Goal: Transaction & Acquisition: Book appointment/travel/reservation

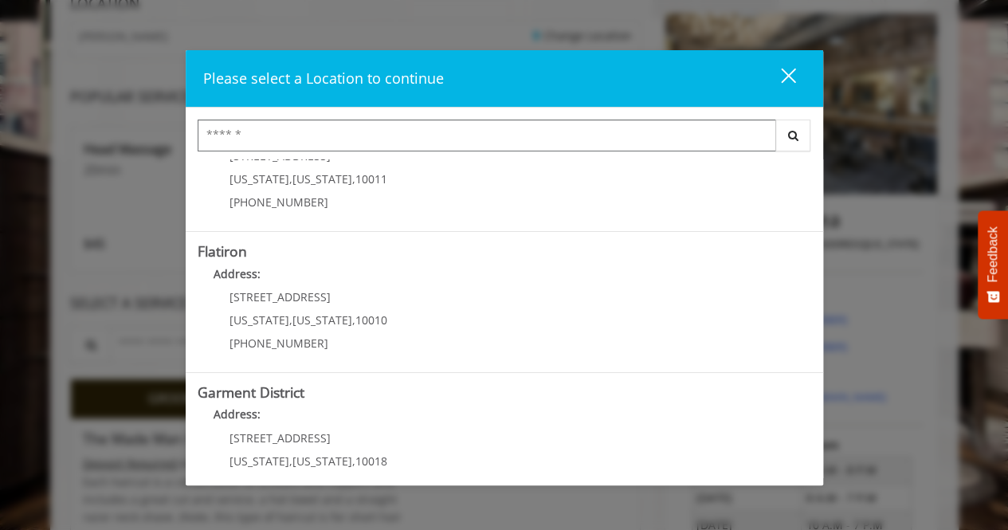
scroll to position [384, 0]
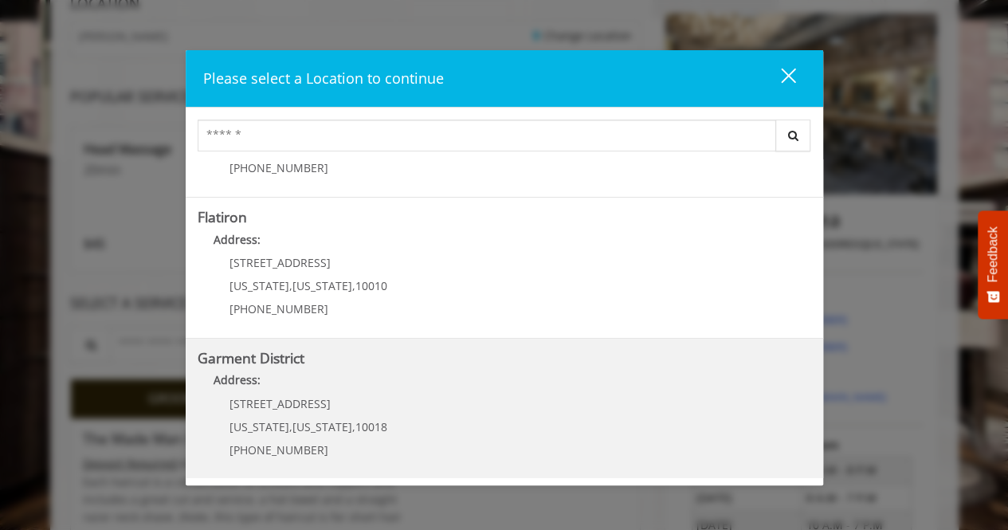
click at [287, 410] on div "1400 Broadway New York , New York , 10018 (212) 997-4247" at bounding box center [297, 432] width 198 height 69
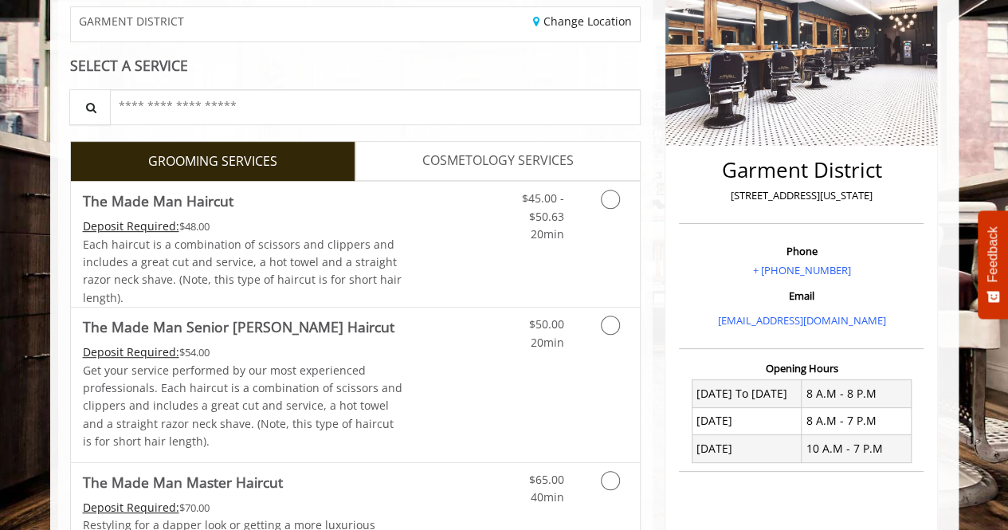
scroll to position [339, 0]
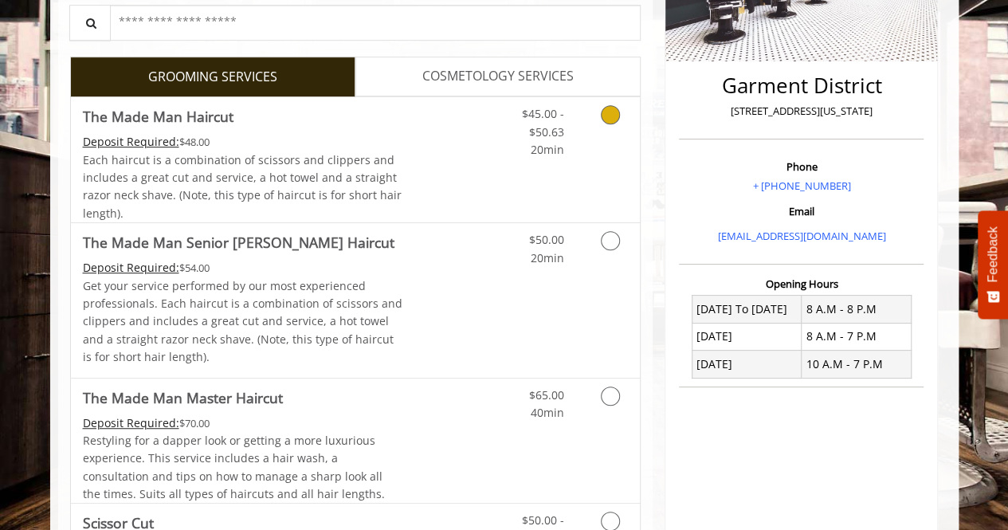
click at [608, 113] on icon "Grooming services" at bounding box center [610, 114] width 19 height 19
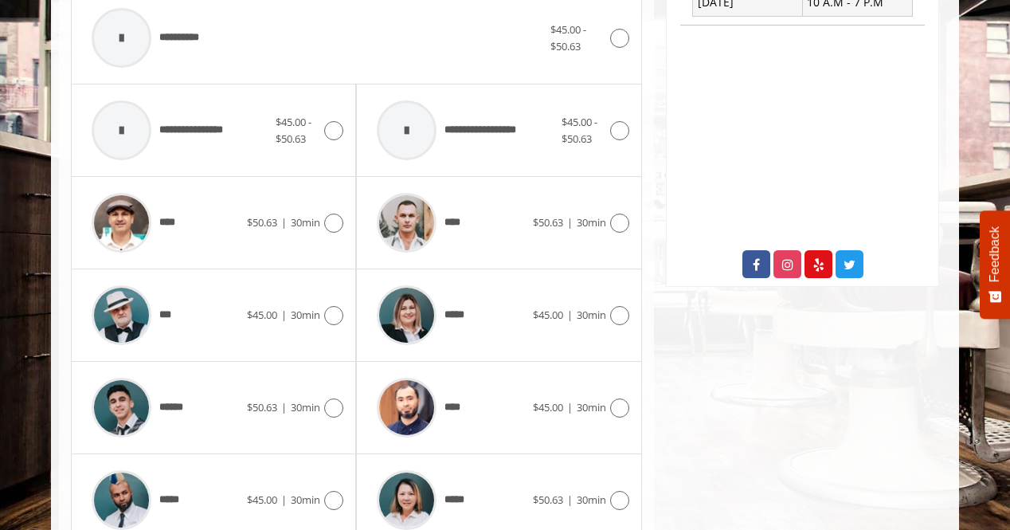
scroll to position [727, 0]
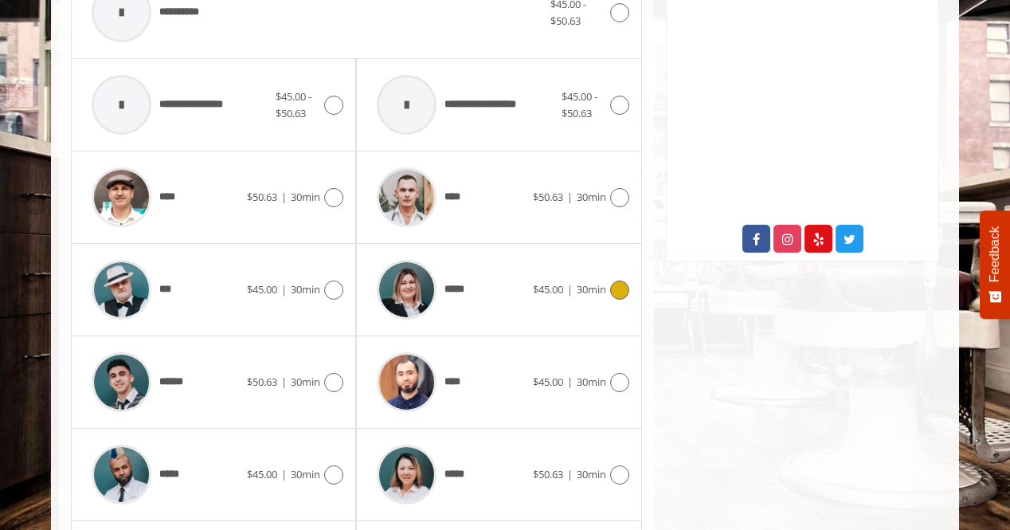
click at [620, 286] on icon at bounding box center [619, 289] width 19 height 19
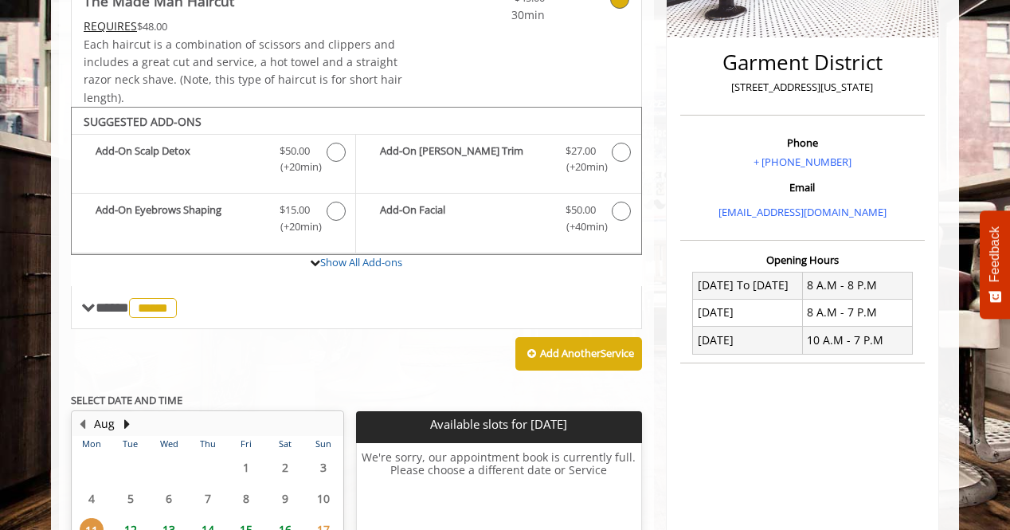
scroll to position [373, 0]
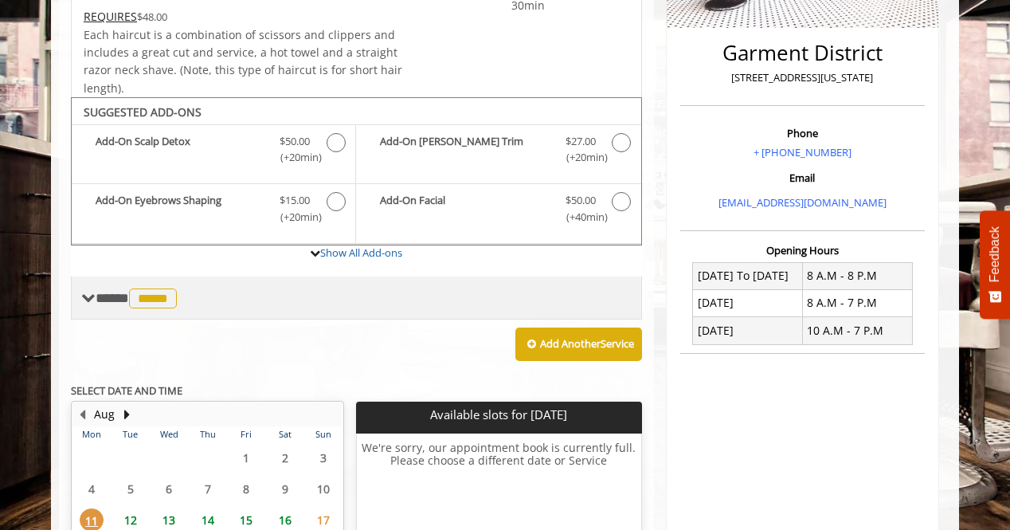
click at [91, 291] on span at bounding box center [88, 298] width 14 height 14
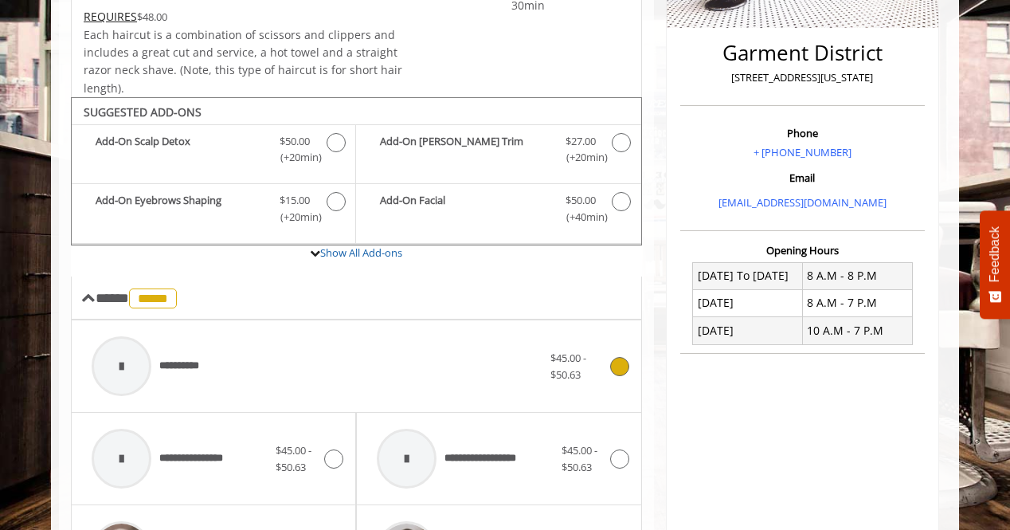
click at [131, 363] on div at bounding box center [122, 366] width 60 height 60
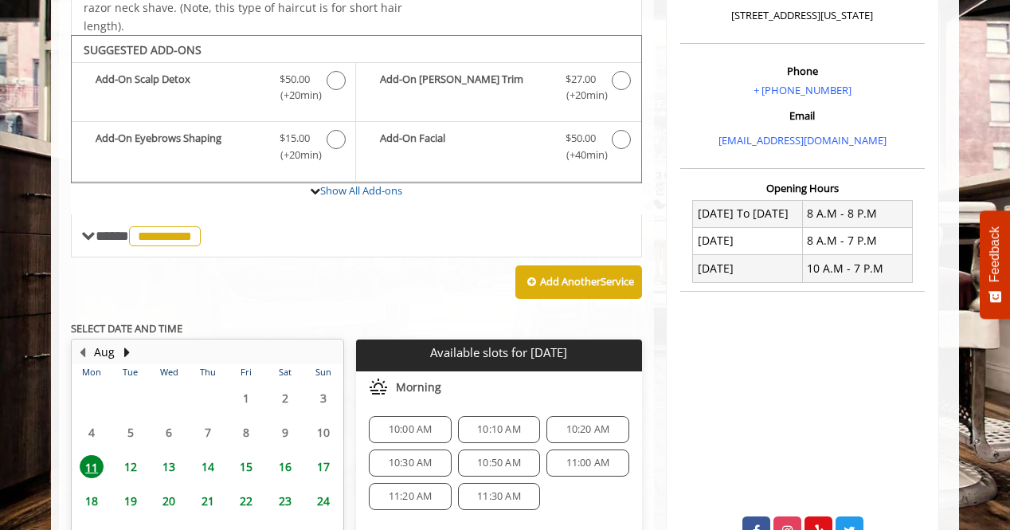
scroll to position [416, 0]
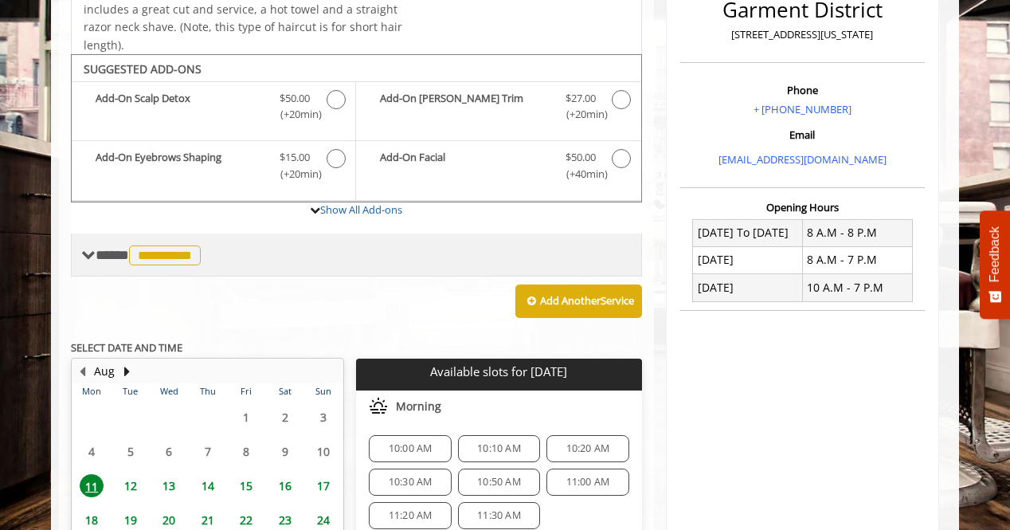
click at [92, 249] on span at bounding box center [88, 255] width 14 height 14
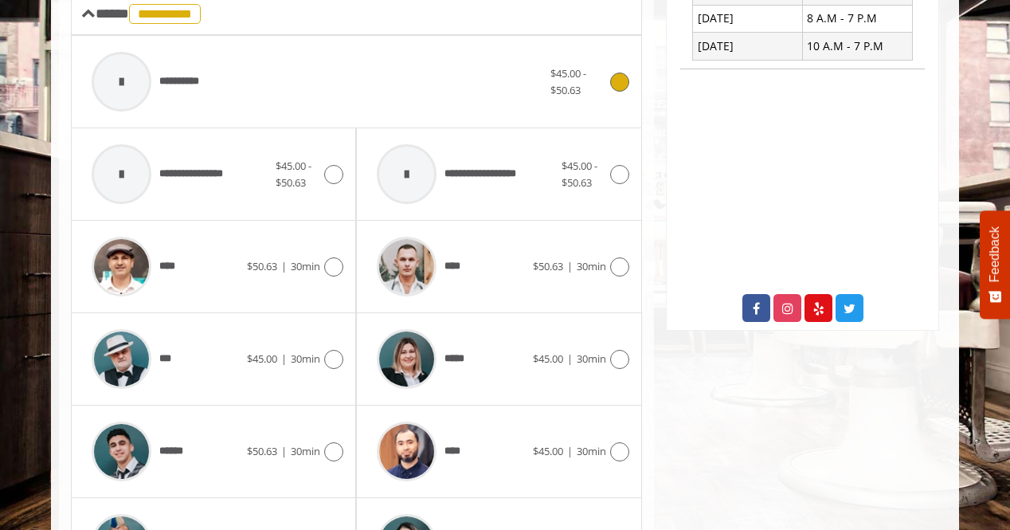
scroll to position [649, 0]
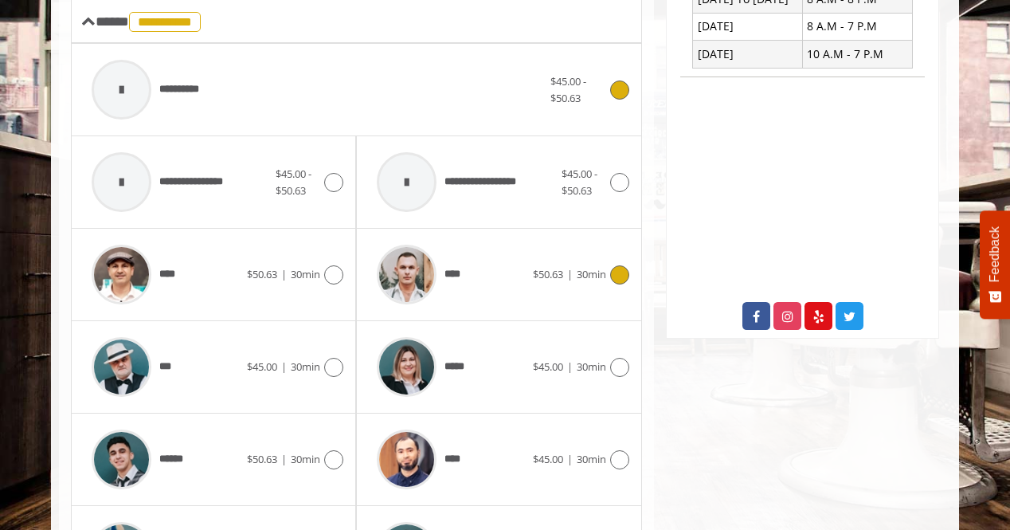
click at [621, 270] on icon at bounding box center [619, 274] width 19 height 19
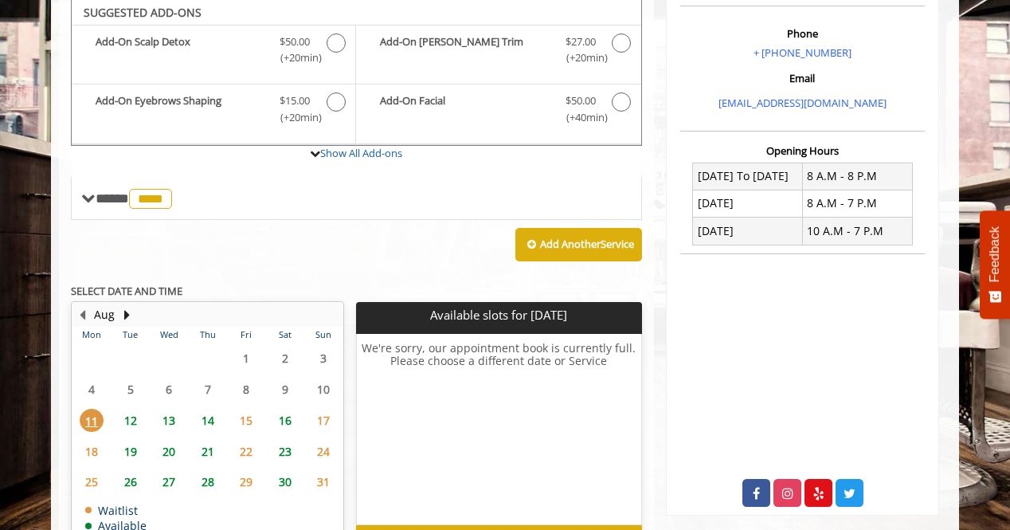
scroll to position [468, 0]
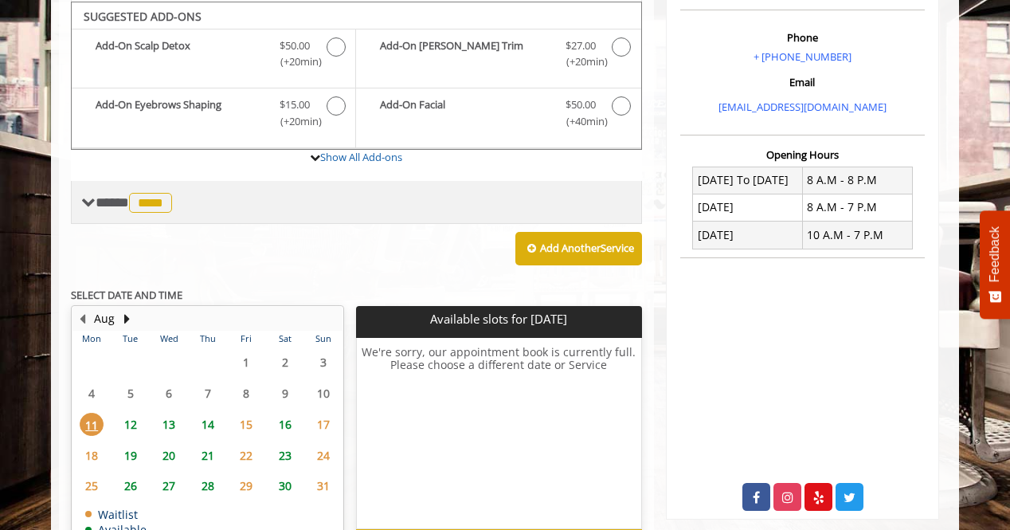
click at [88, 197] on span at bounding box center [88, 202] width 14 height 14
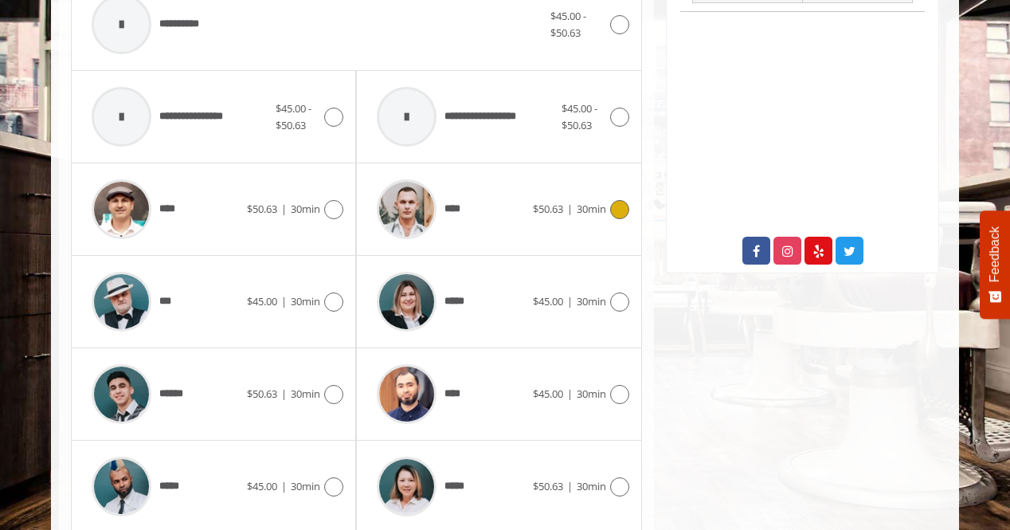
scroll to position [723, 0]
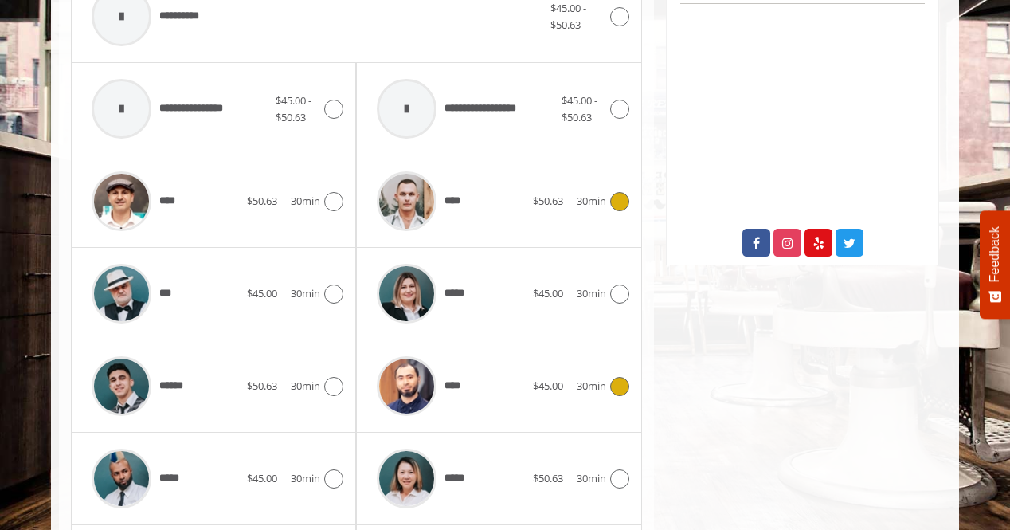
click at [620, 383] on icon at bounding box center [619, 386] width 19 height 19
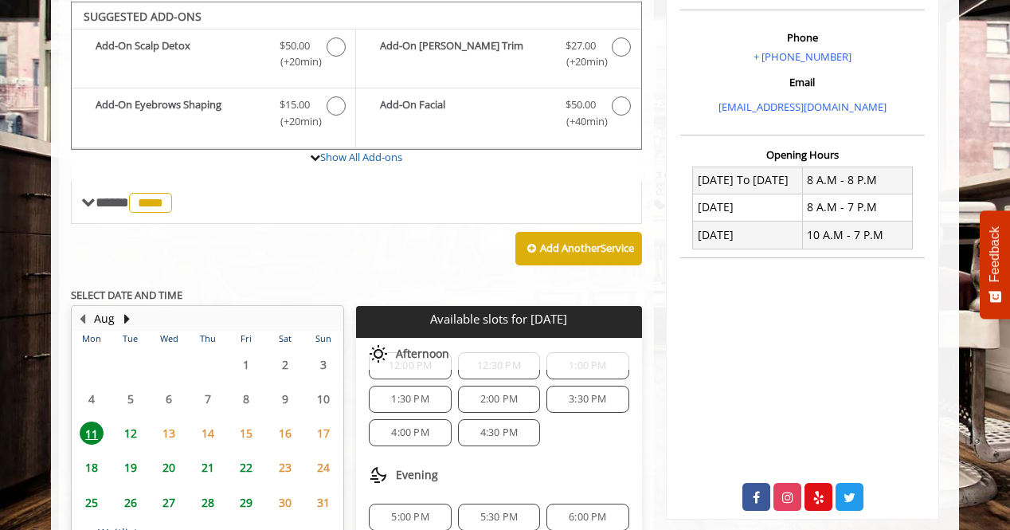
scroll to position [103, 0]
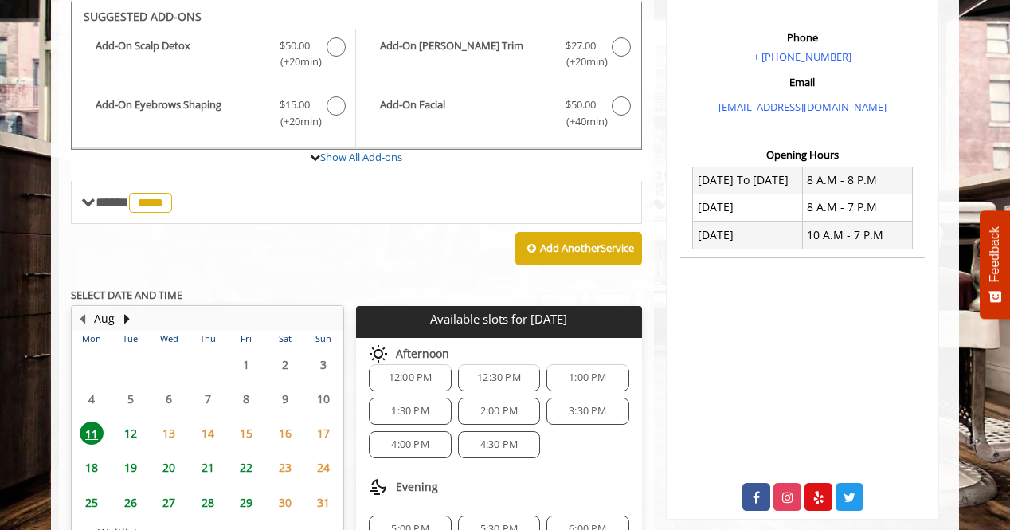
click at [410, 438] on span "4:00 PM" at bounding box center [409, 444] width 37 height 13
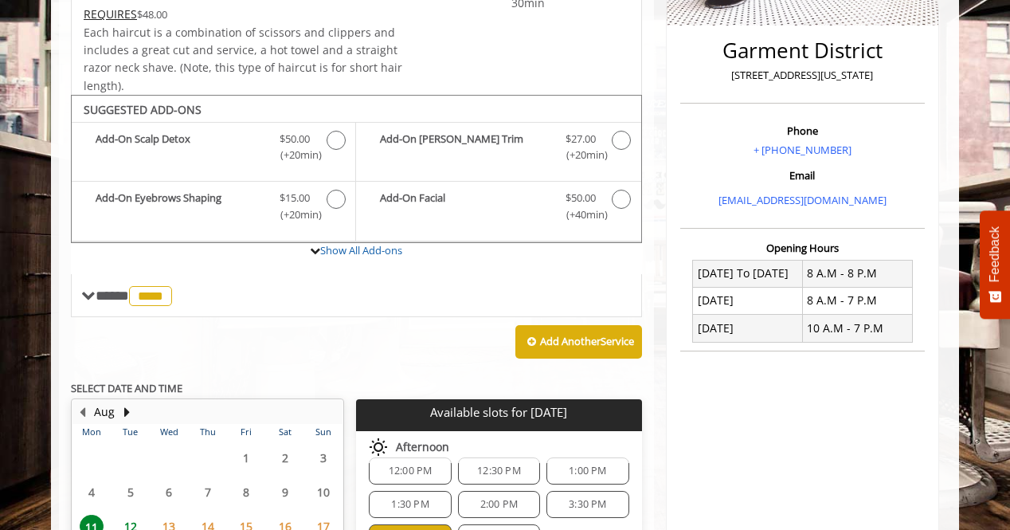
scroll to position [359, 0]
